Goal: Transaction & Acquisition: Purchase product/service

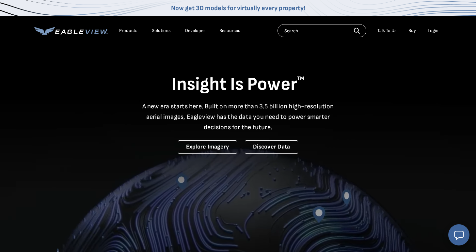
click at [430, 33] on div "Login" at bounding box center [432, 31] width 11 height 6
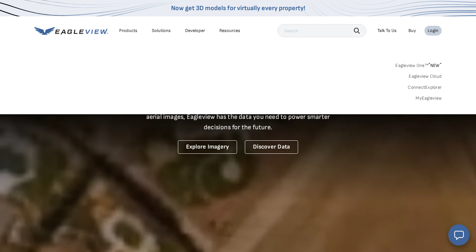
click at [431, 98] on link "MyEagleview" at bounding box center [428, 98] width 26 height 6
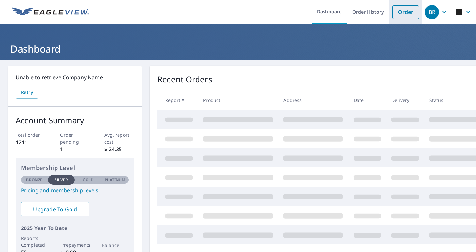
click at [413, 6] on link "Order" at bounding box center [405, 12] width 26 height 14
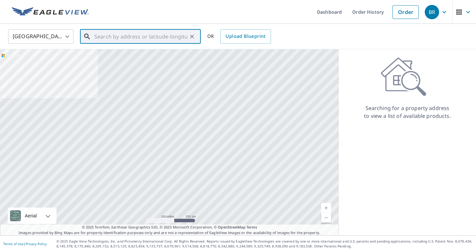
click at [139, 35] on input "text" at bounding box center [140, 36] width 93 height 18
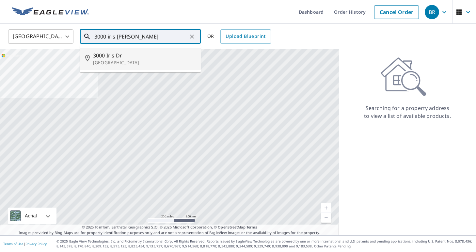
click at [112, 58] on span "3000 Iris Dr" at bounding box center [144, 56] width 102 height 8
type input "[STREET_ADDRESS][PERSON_NAME]"
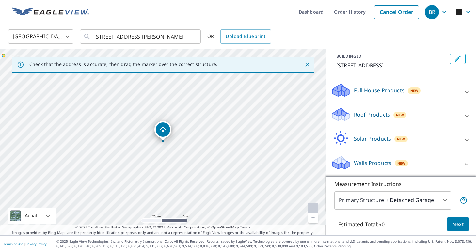
click at [393, 111] on div "New" at bounding box center [399, 115] width 13 height 8
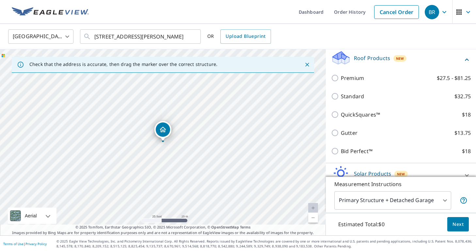
scroll to position [105, 0]
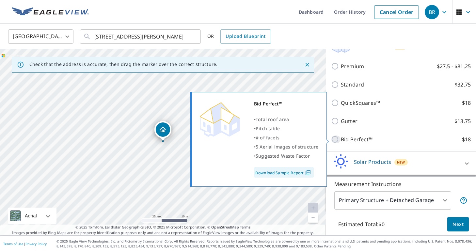
click at [337, 138] on input "Bid Perfect™ $18" at bounding box center [336, 139] width 10 height 8
checkbox input "true"
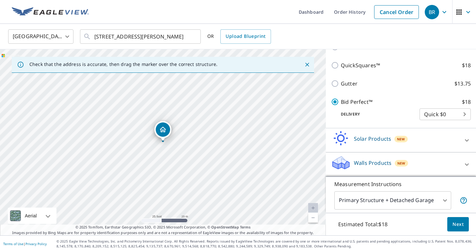
scroll to position [149, 0]
click at [454, 223] on span "Next" at bounding box center [457, 224] width 11 height 8
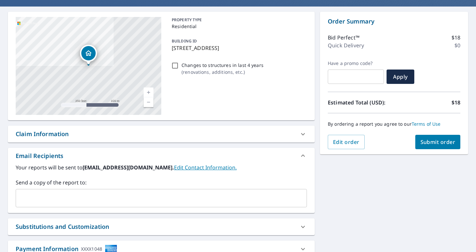
scroll to position [56, 0]
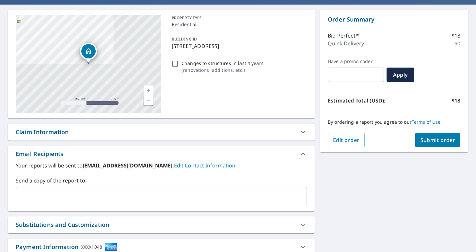
click at [162, 195] on input "text" at bounding box center [156, 196] width 275 height 12
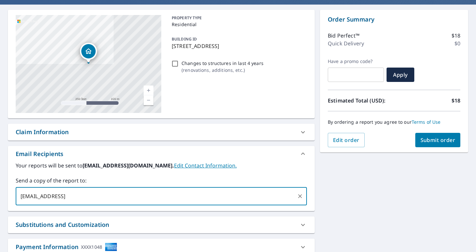
type input "[EMAIL_ADDRESS]c"
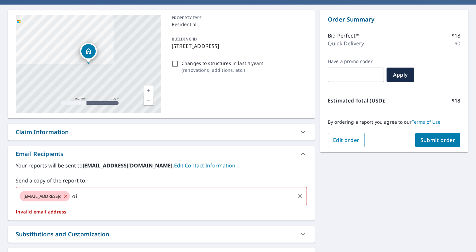
type input "o"
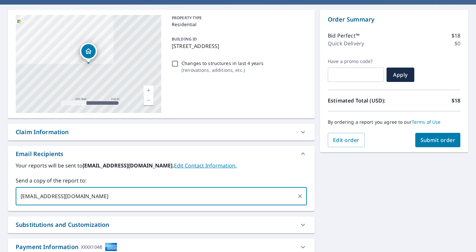
scroll to position [61, 0]
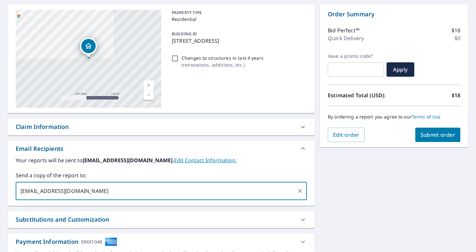
type input "[EMAIL_ADDRESS][DOMAIN_NAME]"
click at [443, 134] on span "Submit order" at bounding box center [437, 134] width 35 height 7
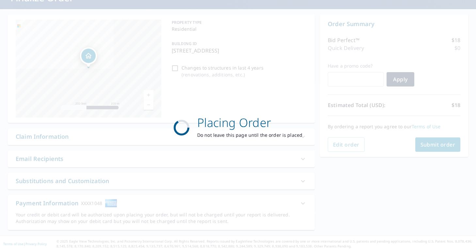
scroll to position [51, 0]
